Goal: Task Accomplishment & Management: Manage account settings

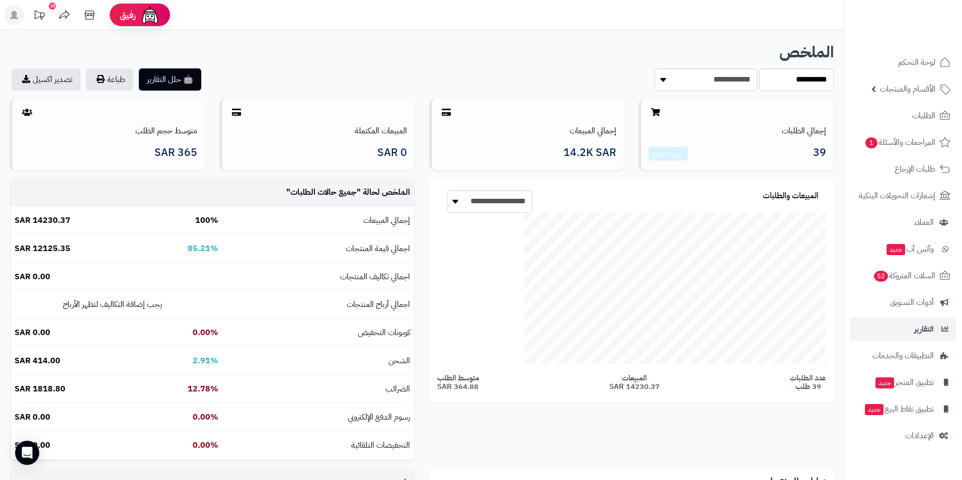
scroll to position [233, 419]
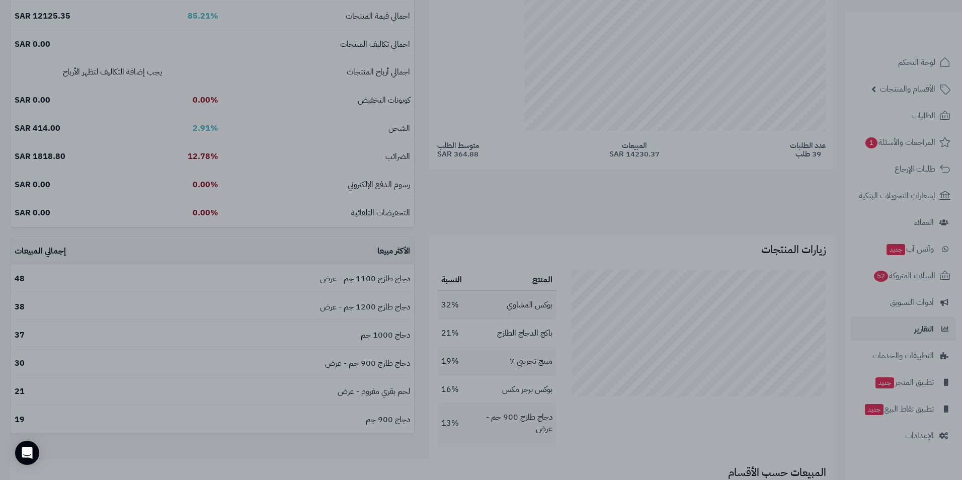
click at [789, 168] on div at bounding box center [481, 240] width 962 height 480
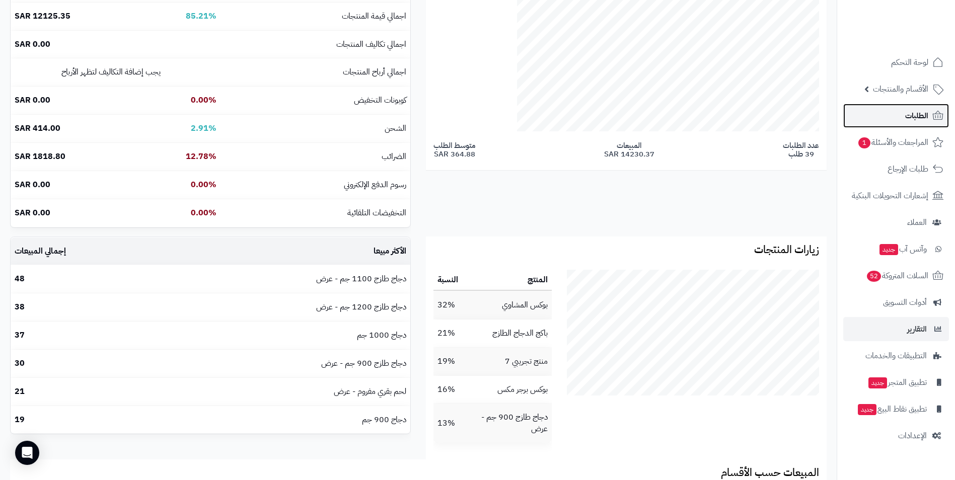
click at [916, 115] on span "الطلبات" at bounding box center [916, 116] width 23 height 14
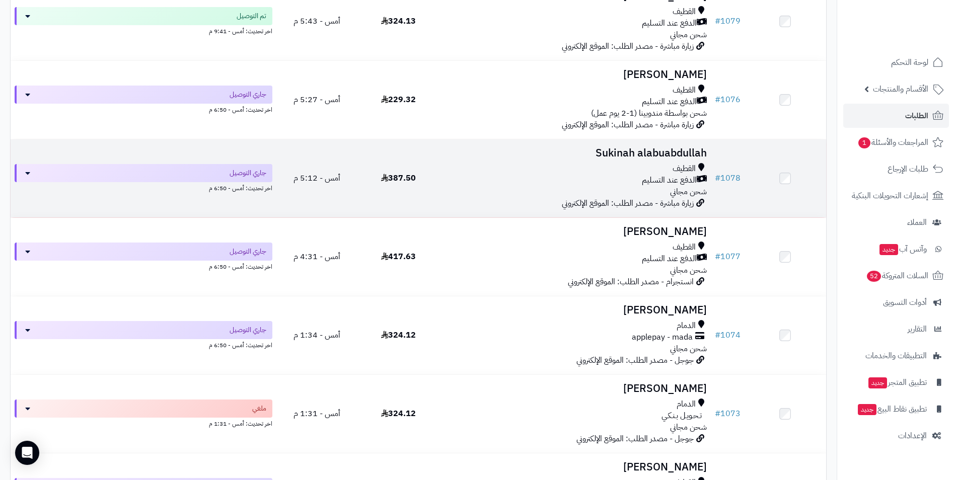
scroll to position [50, 0]
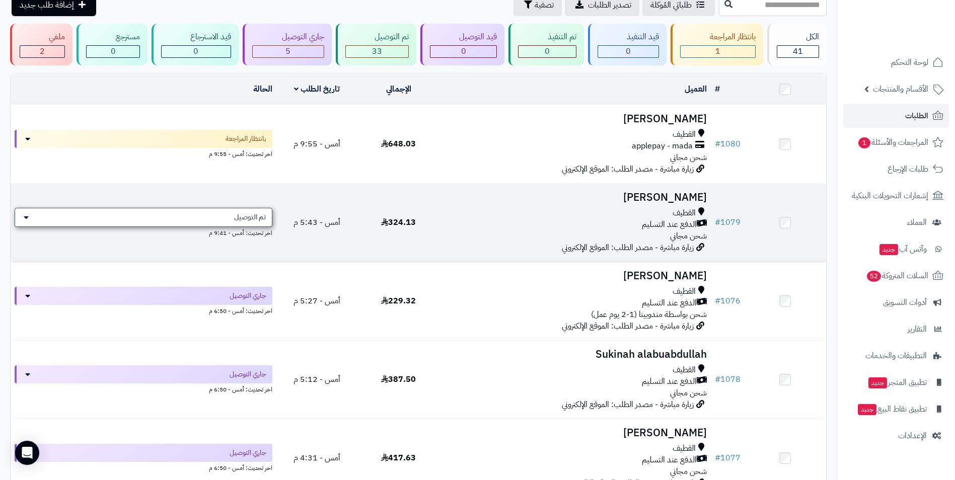
click at [27, 215] on icon at bounding box center [26, 217] width 5 height 8
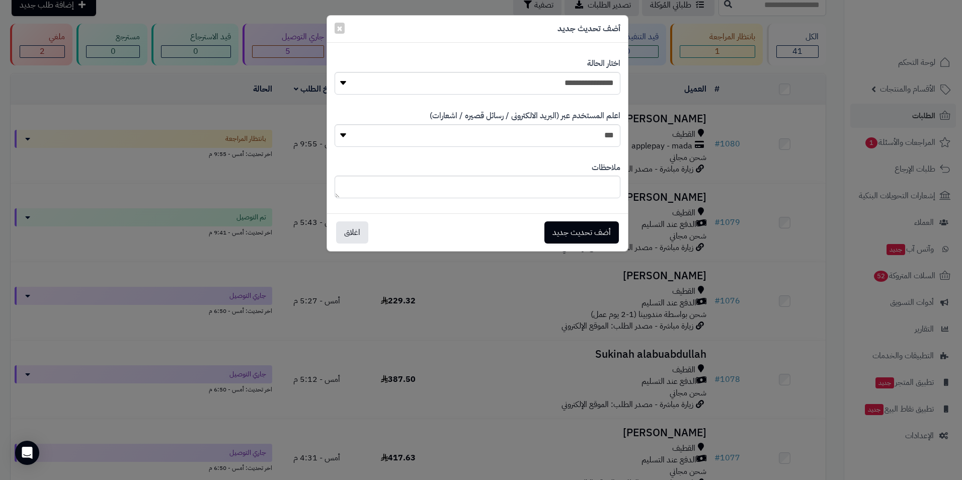
click at [465, 277] on div "**********" at bounding box center [481, 240] width 962 height 480
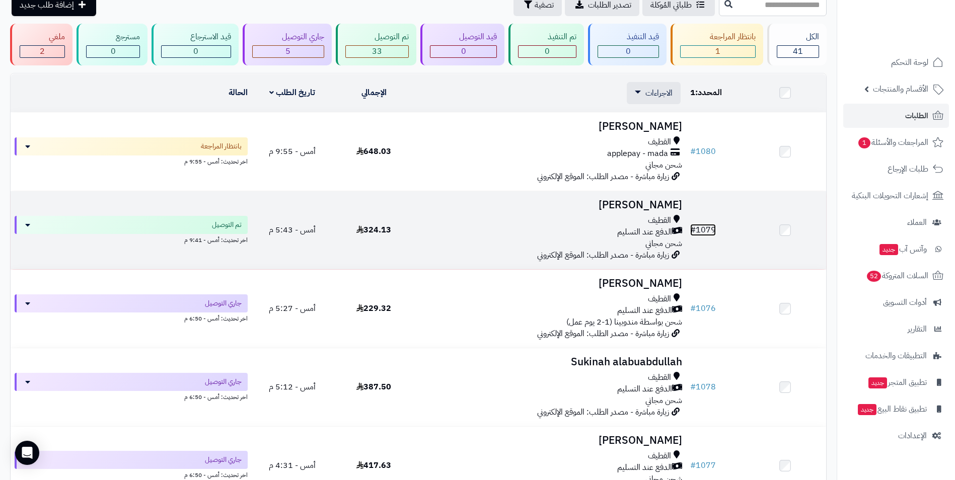
click at [707, 230] on link "# 1079" at bounding box center [703, 230] width 26 height 12
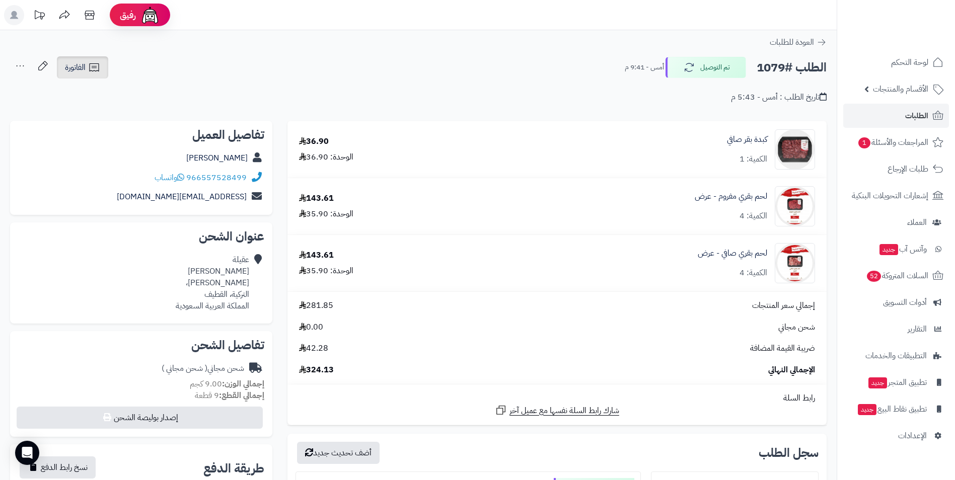
click at [82, 67] on span "الفاتورة" at bounding box center [75, 67] width 21 height 12
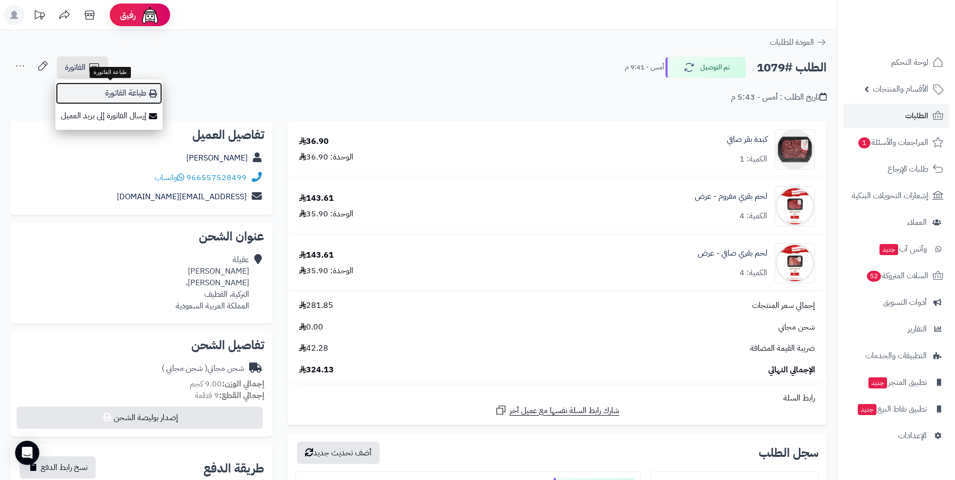
click at [127, 93] on link "طباعة الفاتورة" at bounding box center [108, 93] width 107 height 23
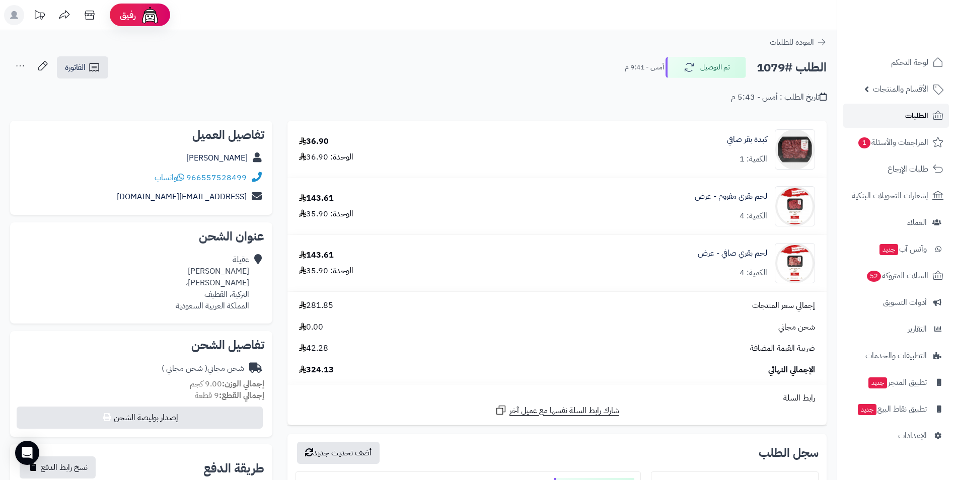
click at [920, 116] on span "الطلبات" at bounding box center [916, 116] width 23 height 14
